Goal: Find specific page/section: Find specific page/section

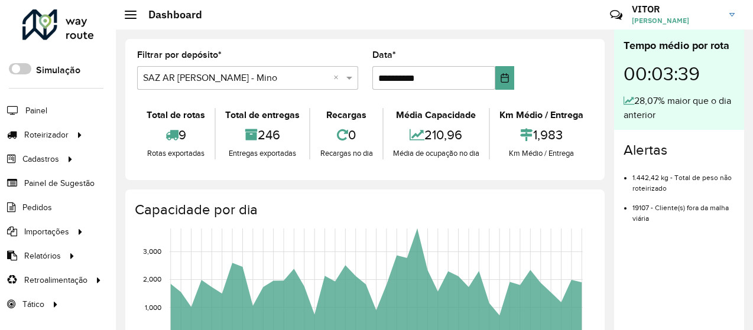
click at [571, 80] on formly-group "**********" at bounding box center [365, 75] width 470 height 48
click at [417, 48] on div "**********" at bounding box center [364, 109] width 479 height 141
